Goal: Information Seeking & Learning: Learn about a topic

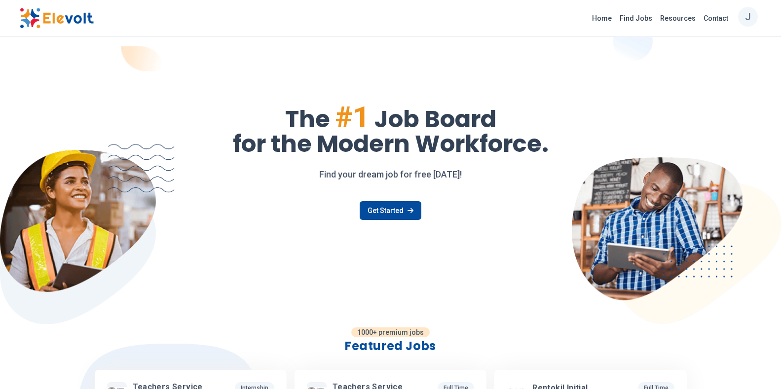
click at [752, 20] on div "J" at bounding box center [748, 17] width 20 height 20
click at [699, 63] on link "My Account" at bounding box center [709, 65] width 98 height 22
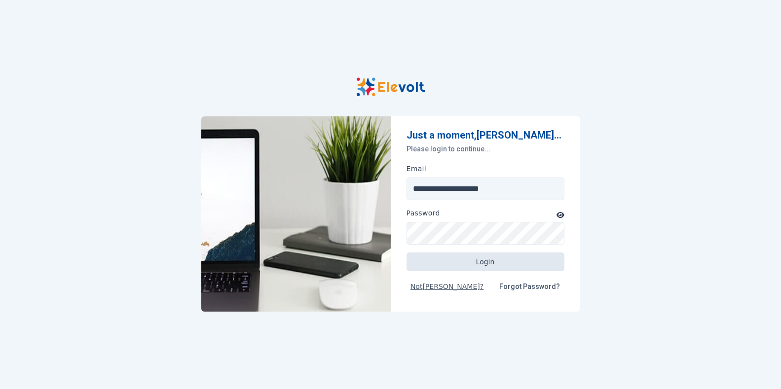
click at [466, 266] on button "Login" at bounding box center [486, 262] width 158 height 19
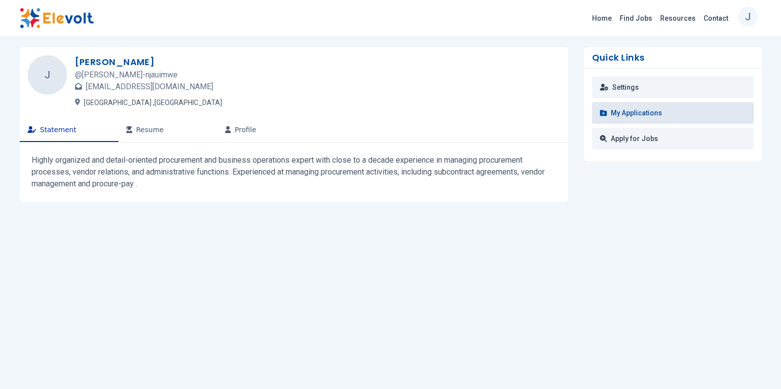
click at [648, 120] on link "My Applications" at bounding box center [673, 113] width 162 height 22
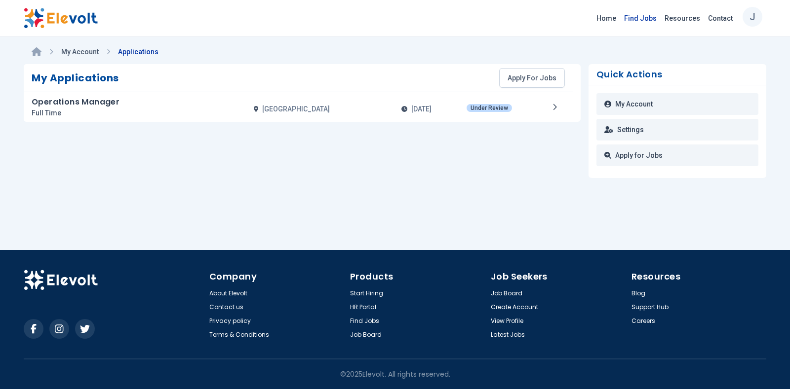
click at [635, 19] on link "Find Jobs" at bounding box center [640, 18] width 40 height 16
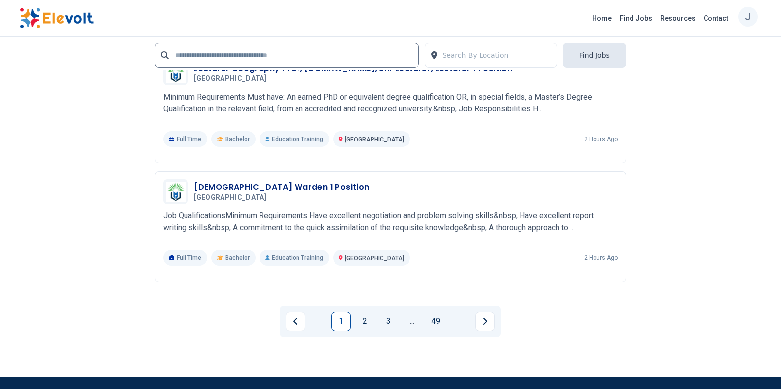
scroll to position [2023, 0]
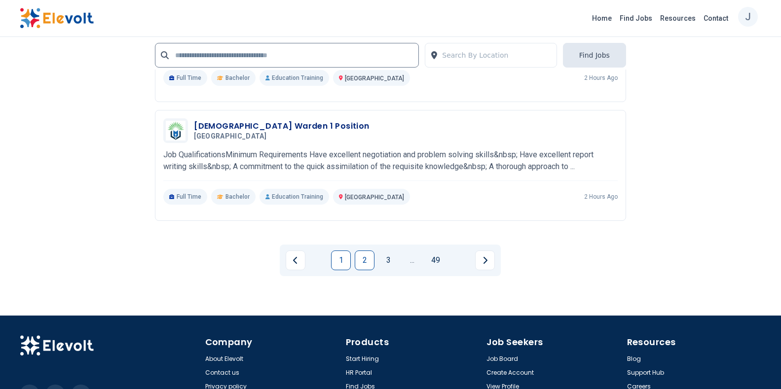
click at [362, 253] on link "2" at bounding box center [365, 261] width 20 height 20
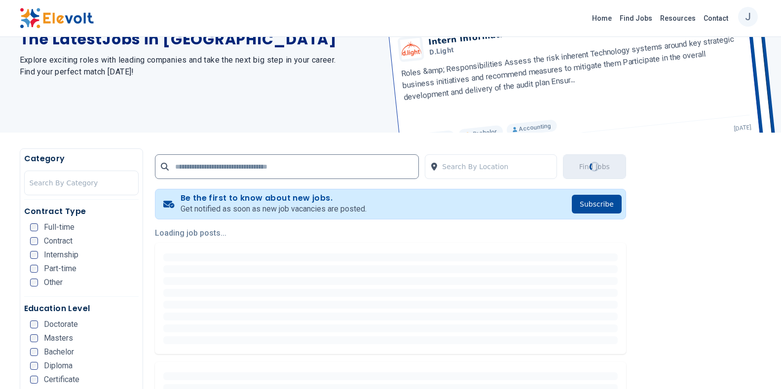
scroll to position [0, 0]
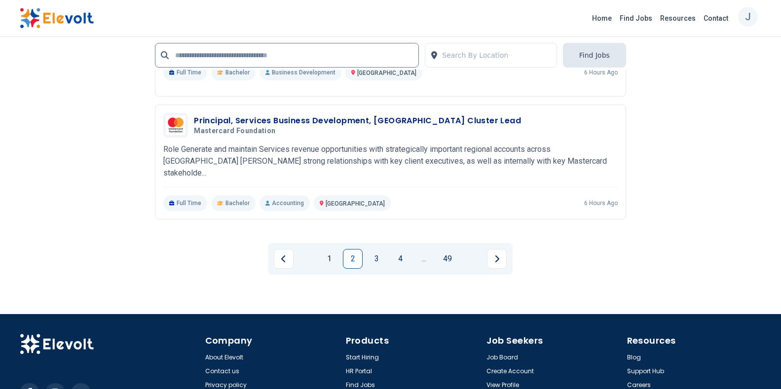
scroll to position [2073, 0]
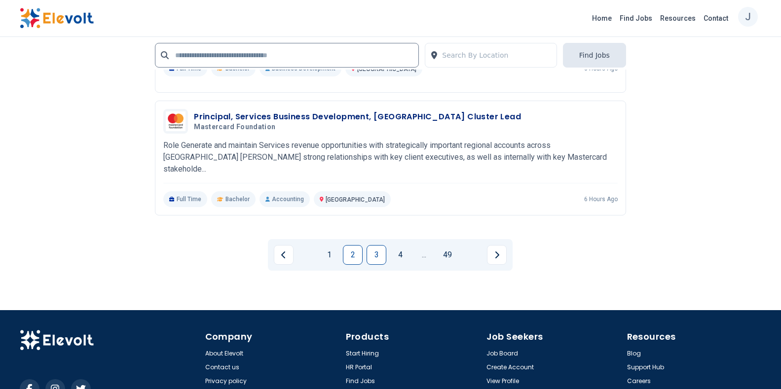
click at [378, 250] on link "3" at bounding box center [377, 255] width 20 height 20
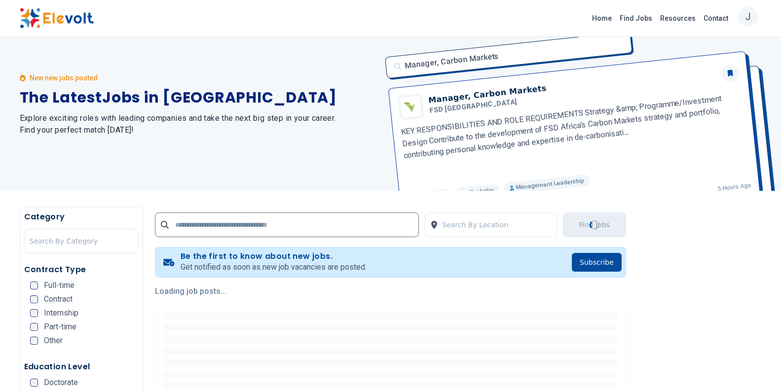
scroll to position [0, 0]
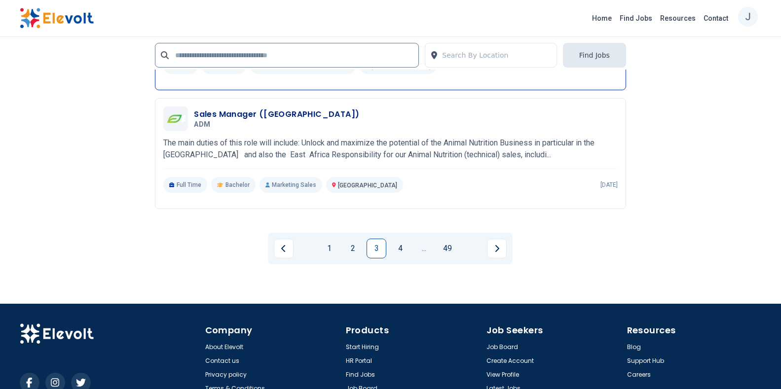
scroll to position [2122, 0]
